Goal: Task Accomplishment & Management: Use online tool/utility

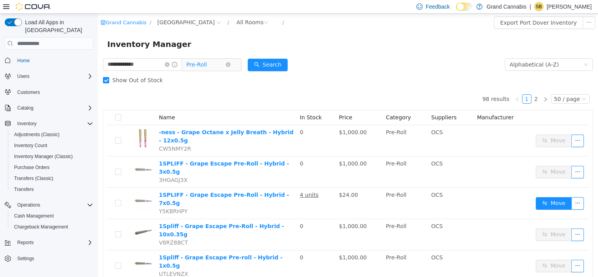
click at [226, 65] on span "Pre-Roll" at bounding box center [205, 65] width 39 height 12
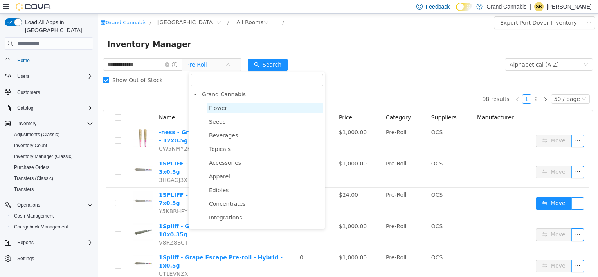
click at [217, 110] on span "Flower" at bounding box center [218, 108] width 18 height 6
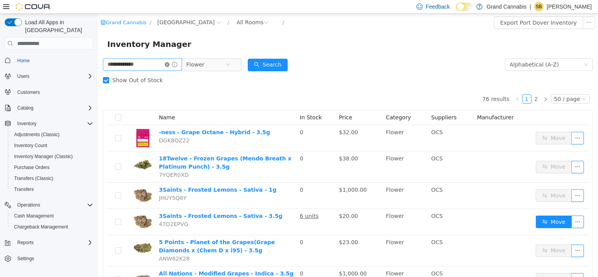
click at [170, 66] on icon "icon: close-circle" at bounding box center [167, 64] width 5 height 5
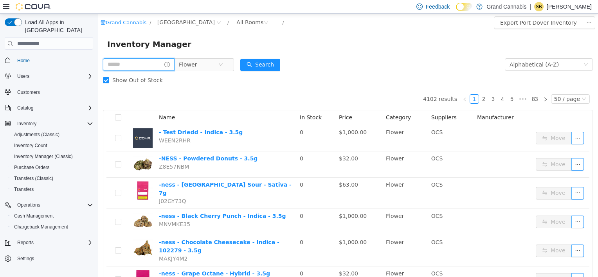
click at [137, 66] on input "text" at bounding box center [139, 64] width 72 height 13
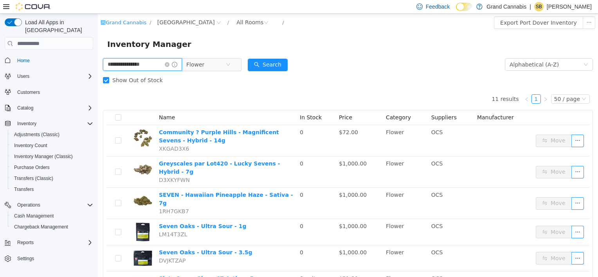
type input "**********"
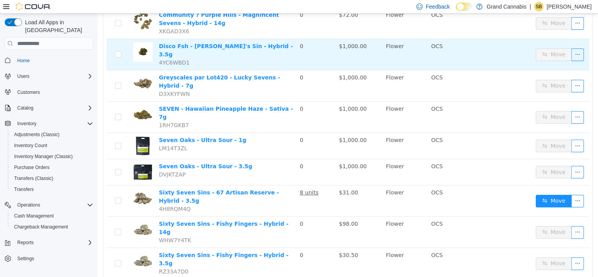
scroll to position [190, 0]
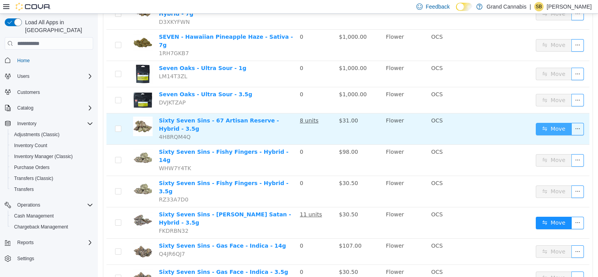
click at [547, 123] on button "Move" at bounding box center [554, 129] width 36 height 13
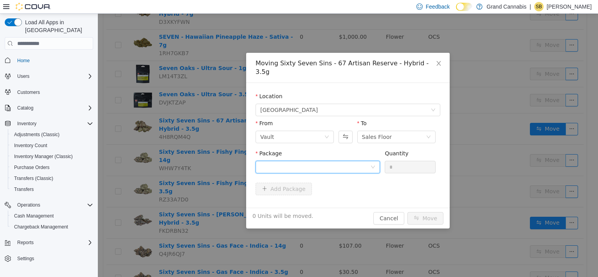
click at [327, 161] on div at bounding box center [315, 167] width 110 height 12
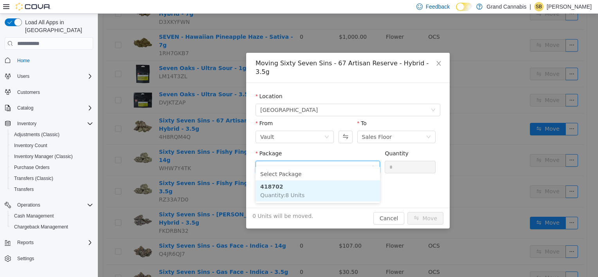
click at [315, 196] on li "418702 Quantity : 8 Units" at bounding box center [318, 191] width 125 height 21
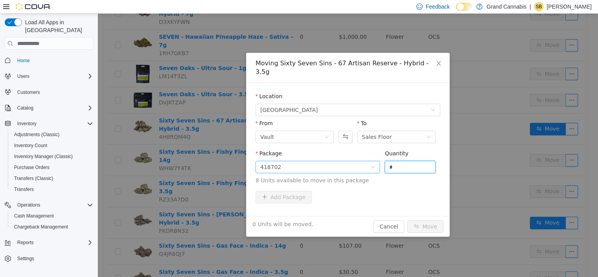
drag, startPoint x: 393, startPoint y: 159, endPoint x: 378, endPoint y: 162, distance: 15.6
click at [378, 162] on span "Package 418702 Quantity * 8 Units available to move in this package" at bounding box center [348, 167] width 185 height 34
type input "*"
click at [426, 221] on button "Move" at bounding box center [426, 227] width 36 height 13
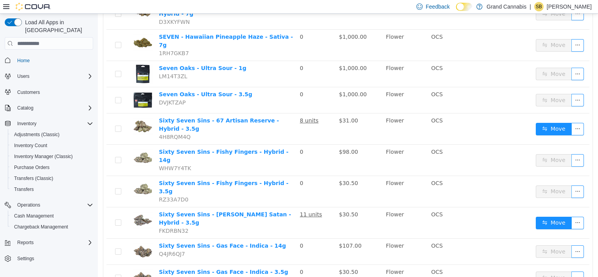
scroll to position [0, 0]
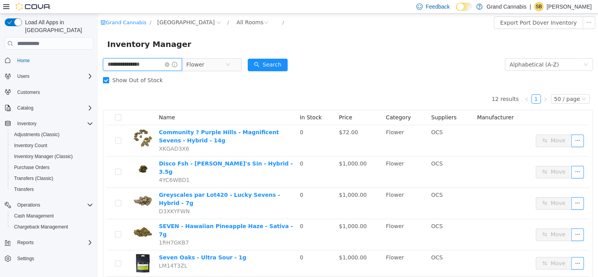
drag, startPoint x: 159, startPoint y: 67, endPoint x: 77, endPoint y: 67, distance: 81.5
click at [98, 67] on html "**********" at bounding box center [348, 146] width 501 height 264
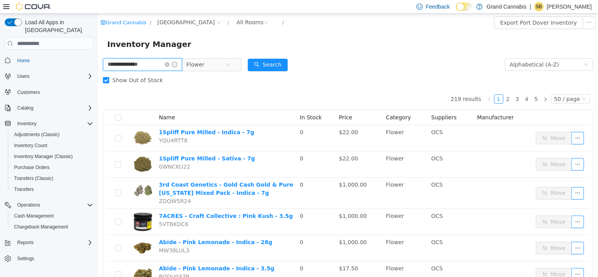
click at [124, 63] on input "**********" at bounding box center [142, 64] width 79 height 13
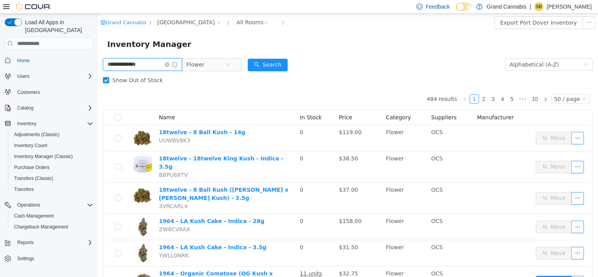
click at [147, 66] on input "**********" at bounding box center [142, 64] width 79 height 13
type input "**********"
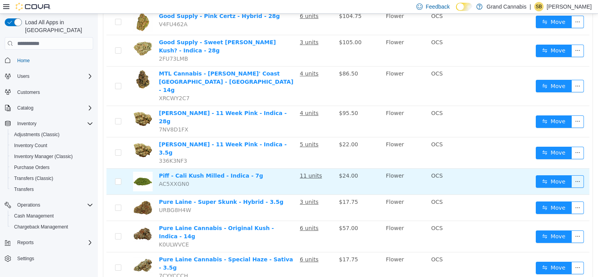
scroll to position [352, 0]
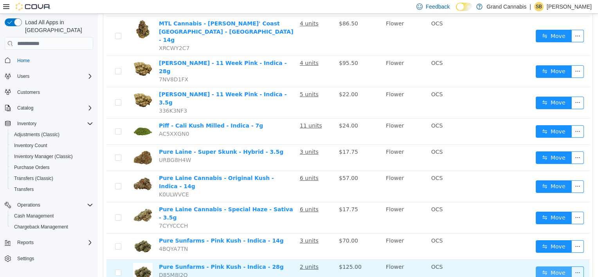
click at [546, 267] on button "Move" at bounding box center [554, 273] width 36 height 13
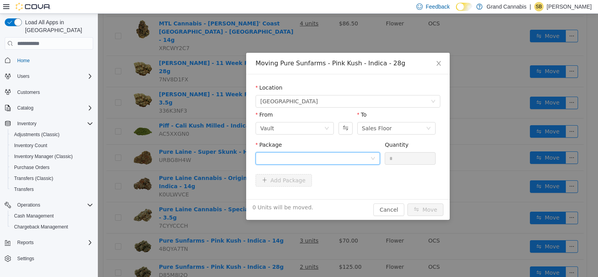
click at [285, 159] on div at bounding box center [315, 159] width 110 height 12
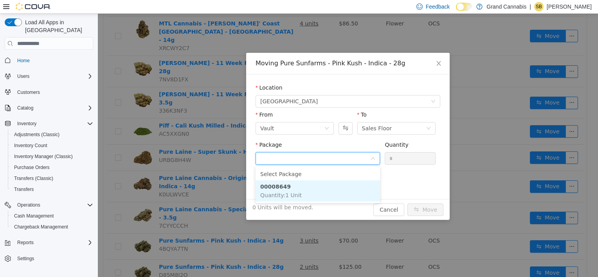
click at [292, 192] on span "Quantity : 1 Unit" at bounding box center [281, 195] width 42 height 6
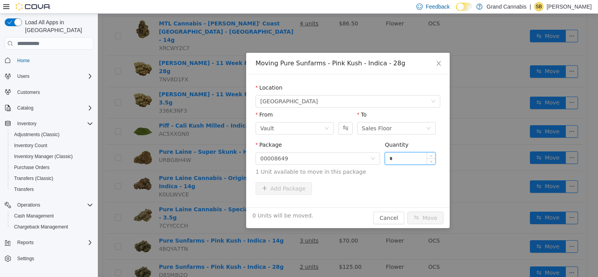
drag, startPoint x: 390, startPoint y: 157, endPoint x: 397, endPoint y: 157, distance: 6.3
click at [391, 157] on input "*" at bounding box center [410, 159] width 50 height 12
type input "*"
click at [424, 217] on button "Move" at bounding box center [426, 218] width 36 height 13
